Goal: Information Seeking & Learning: Learn about a topic

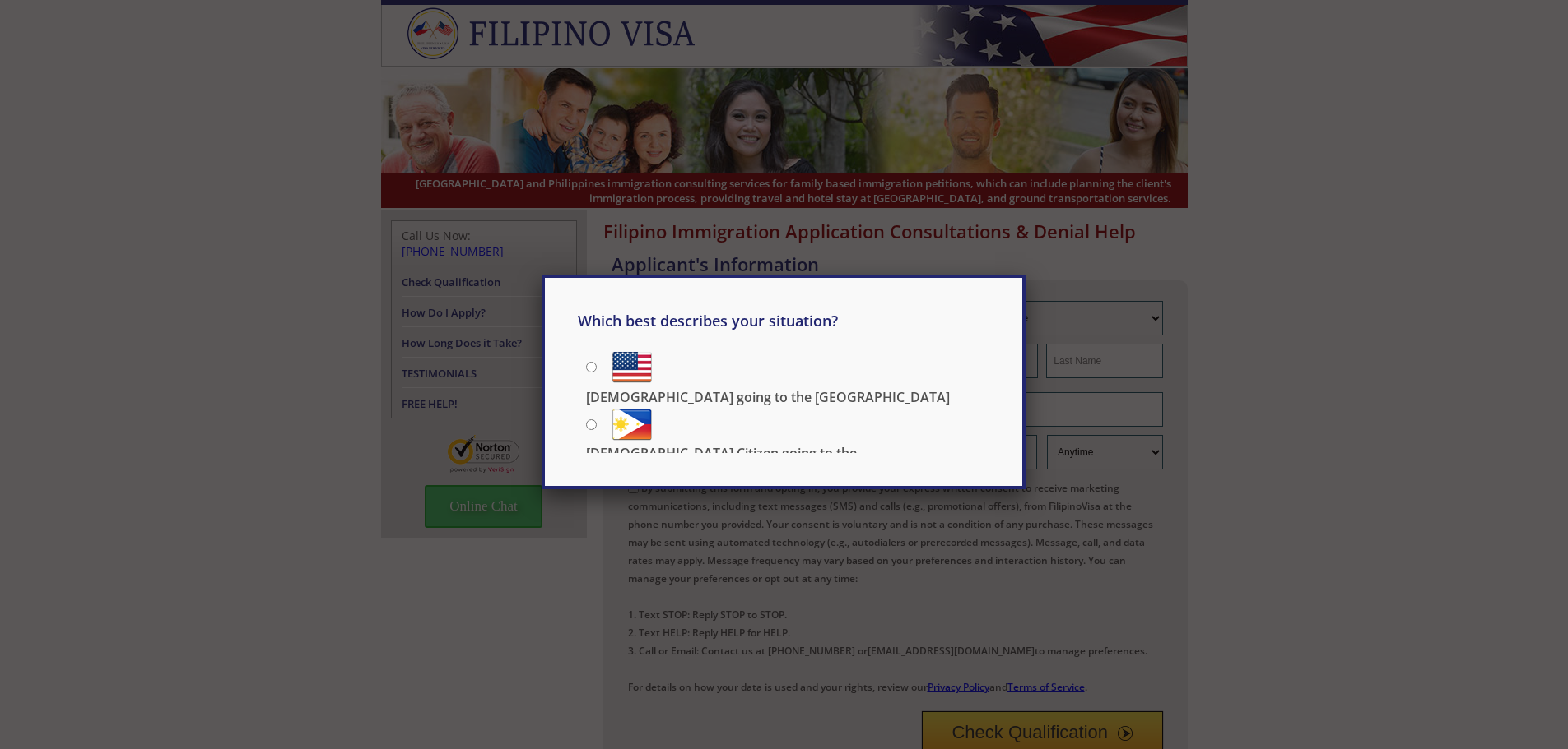
click at [207, 297] on div "Which best describes your situation? [DEMOGRAPHIC_DATA] going to the [GEOGRAPHI…" at bounding box center [784, 374] width 1568 height 749
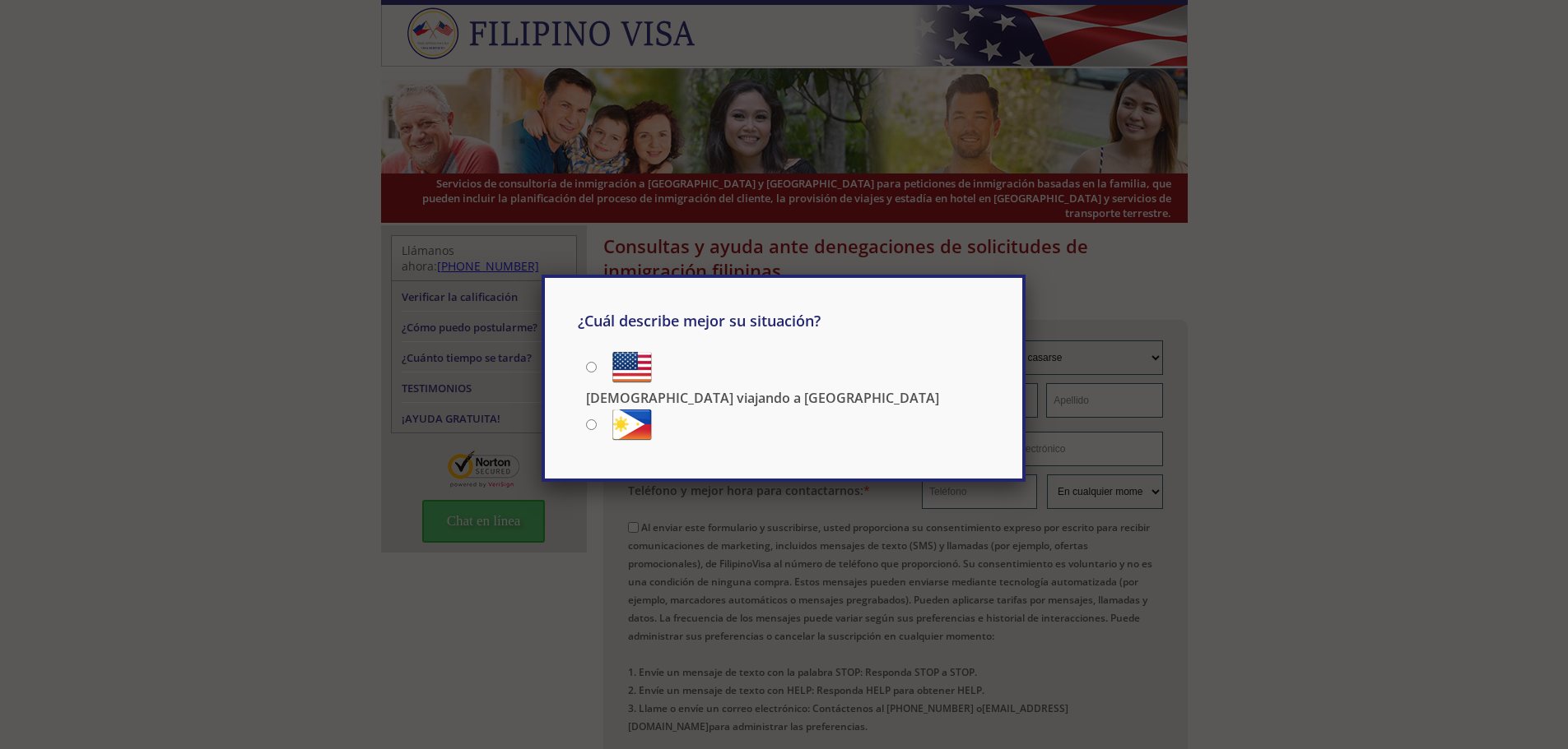
click at [207, 464] on div "¿Cuál describe mejor su situación? [DEMOGRAPHIC_DATA] viajando a [GEOGRAPHIC_DA…" at bounding box center [784, 374] width 1568 height 749
drag, startPoint x: 1522, startPoint y: 356, endPoint x: 1504, endPoint y: 338, distance: 25.5
click at [1513, 345] on div "¿Cuál describe mejor su situación? [DEMOGRAPHIC_DATA] viajando a [GEOGRAPHIC_DA…" at bounding box center [784, 374] width 1568 height 749
